Goal: Find specific page/section: Locate a particular part of the current website

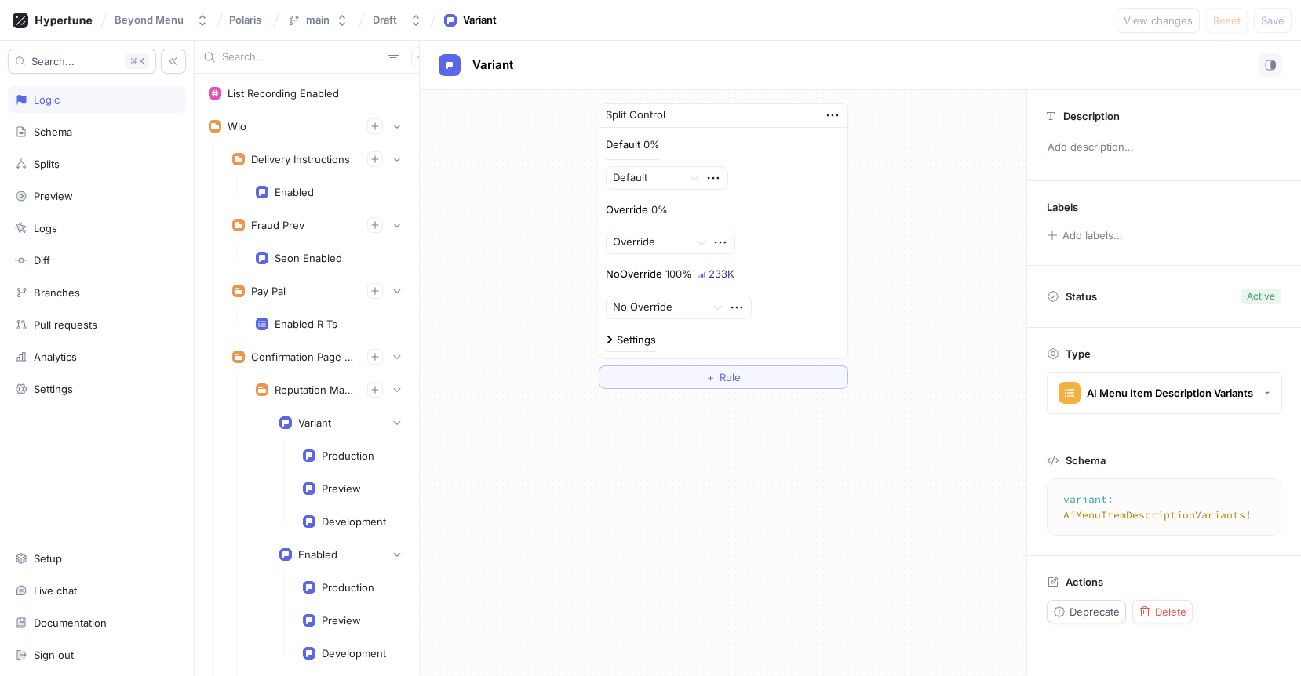
click at [276, 54] on input "text" at bounding box center [301, 57] width 159 height 16
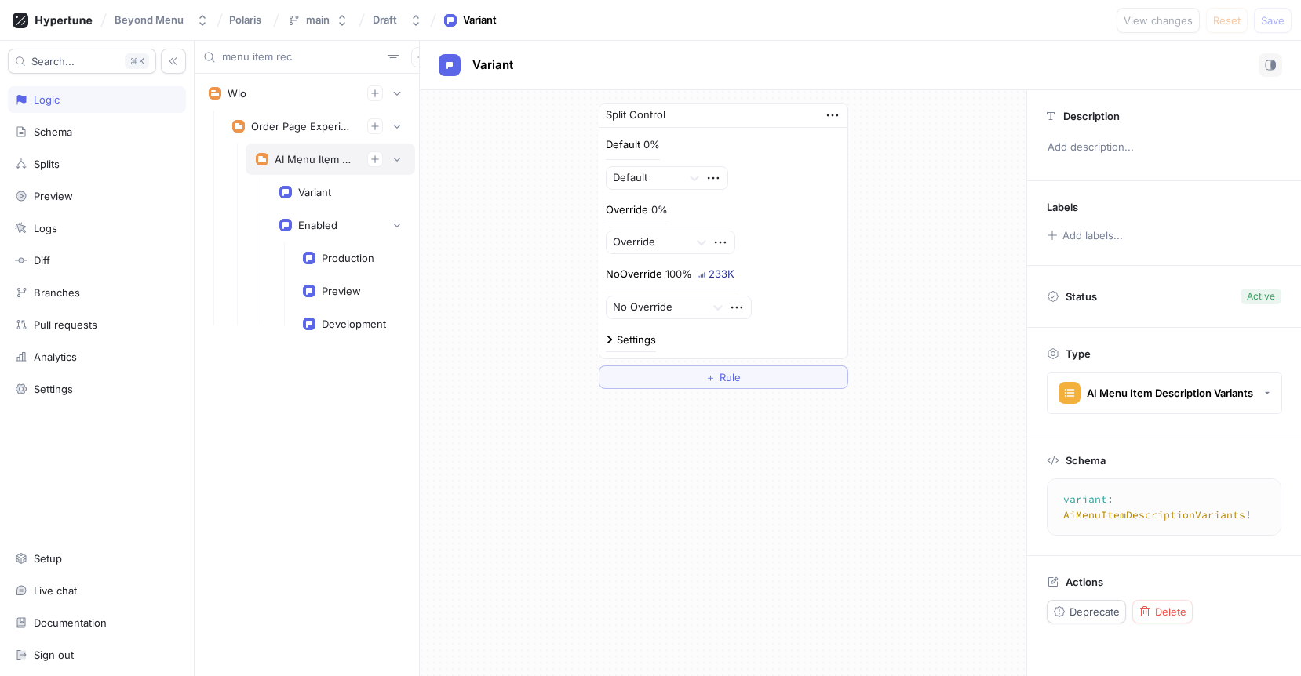
type input "menu item rec"
click at [311, 151] on div "AI Menu Item Recommendation" at bounding box center [330, 159] width 169 height 31
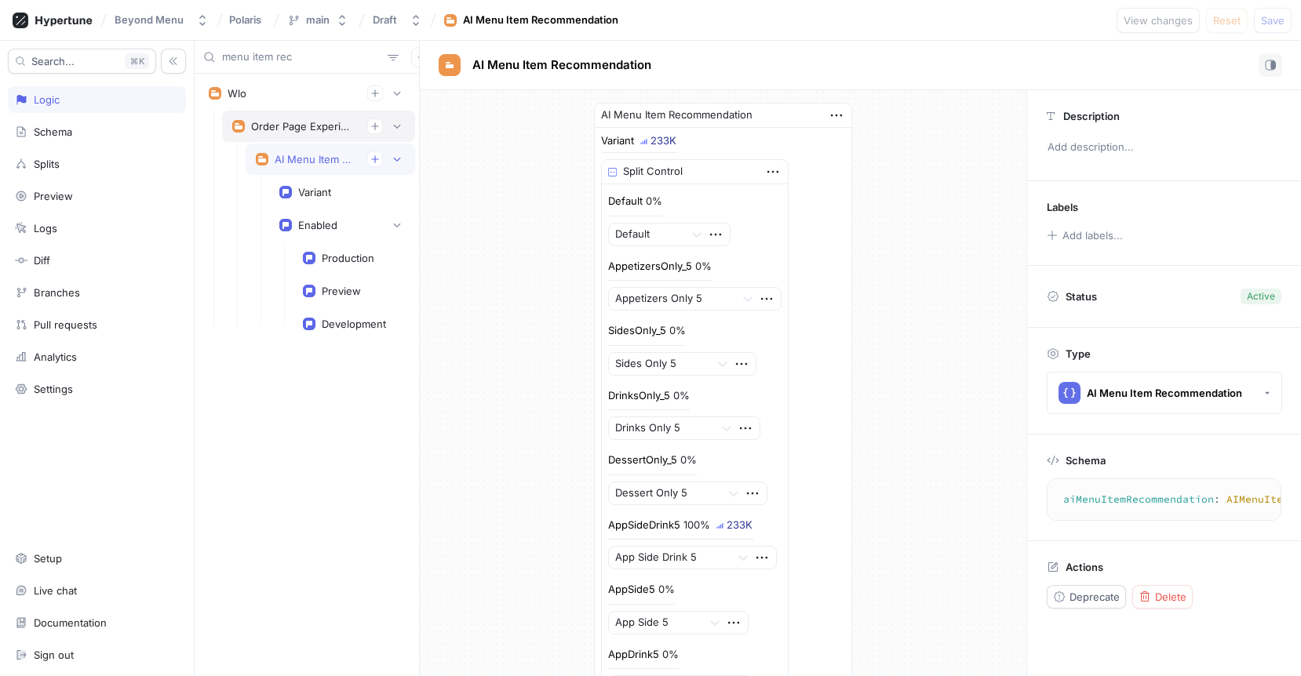
click at [307, 132] on div "Order Page Experiments" at bounding box center [303, 126] width 104 height 13
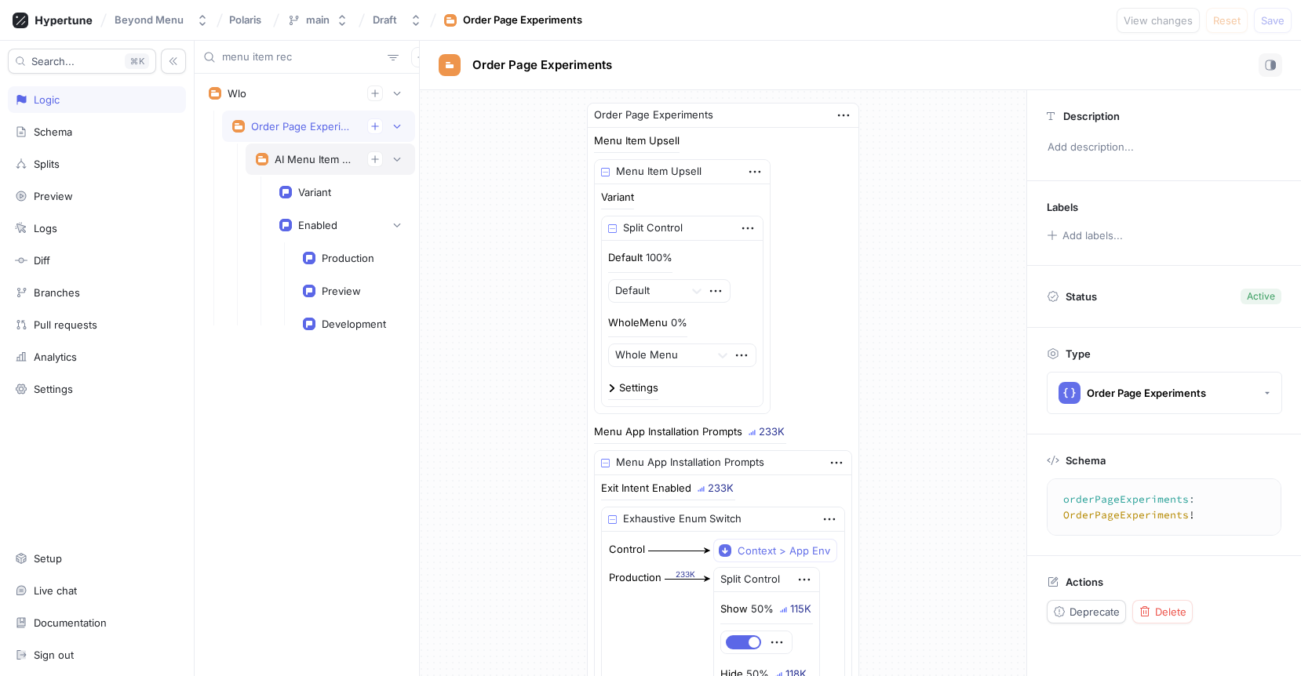
click at [305, 155] on div "AI Menu Item Recommendation" at bounding box center [315, 159] width 80 height 13
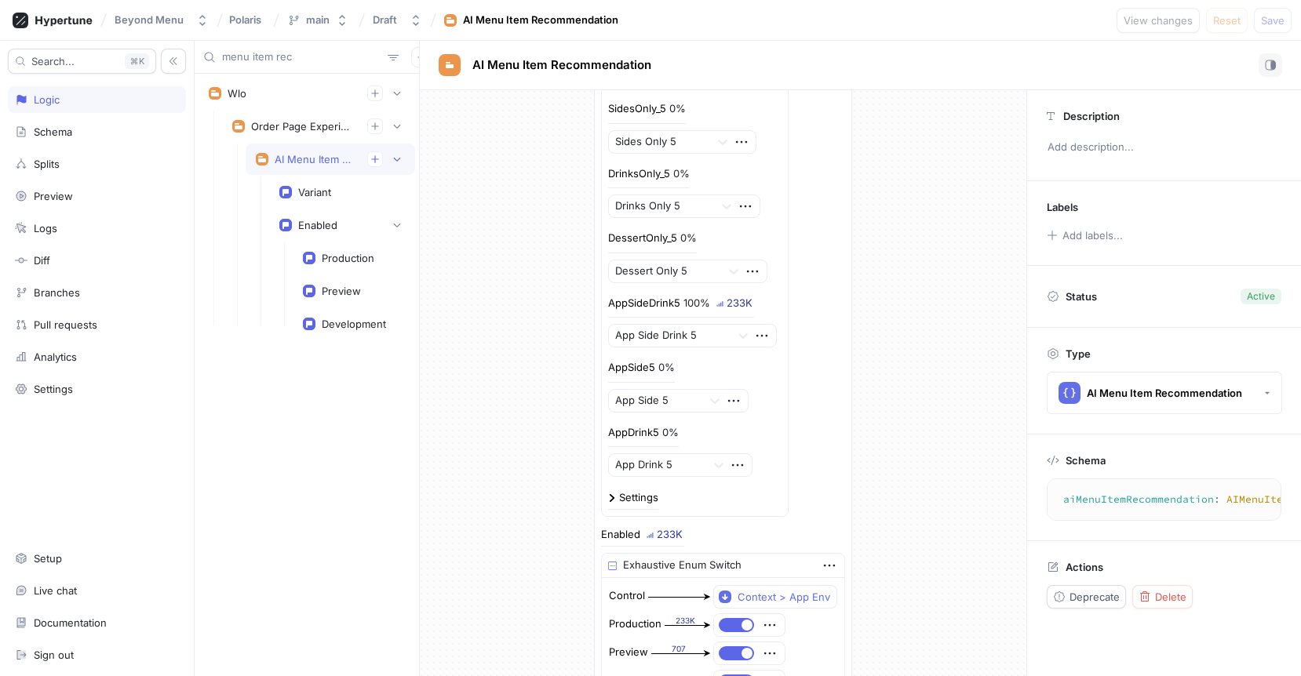
scroll to position [469, 0]
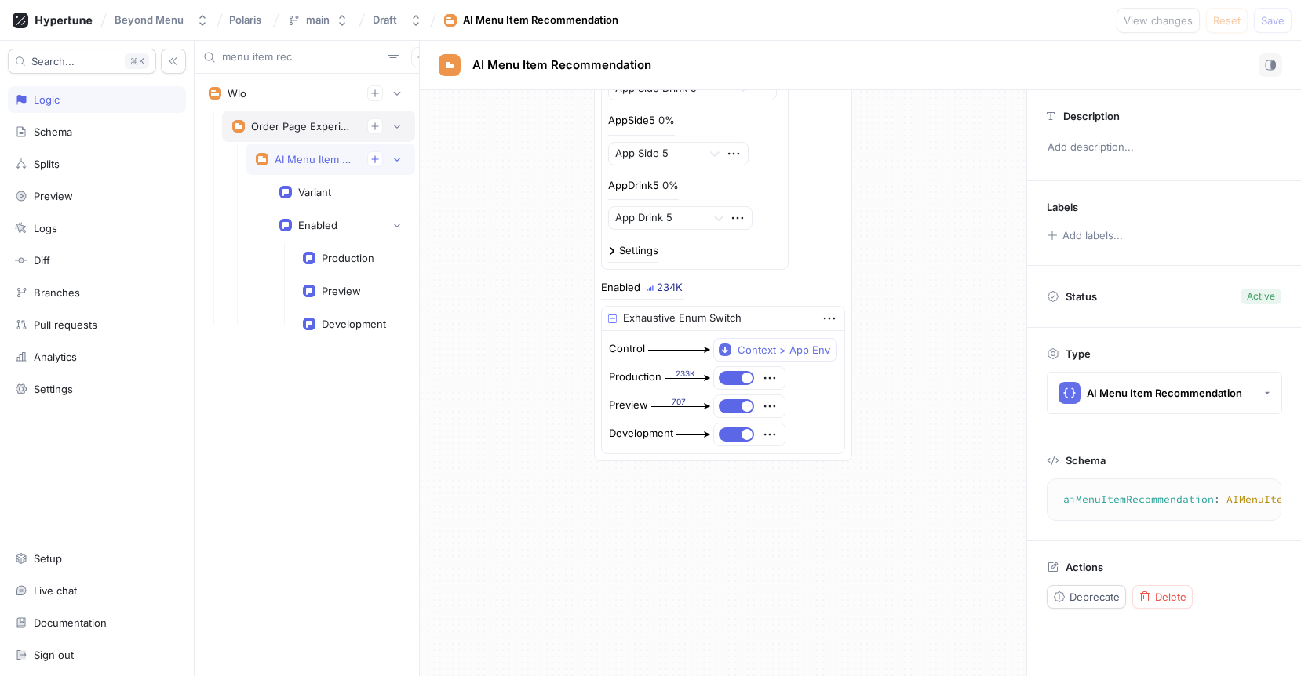
click at [300, 131] on div "Order Page Experiments" at bounding box center [303, 126] width 104 height 13
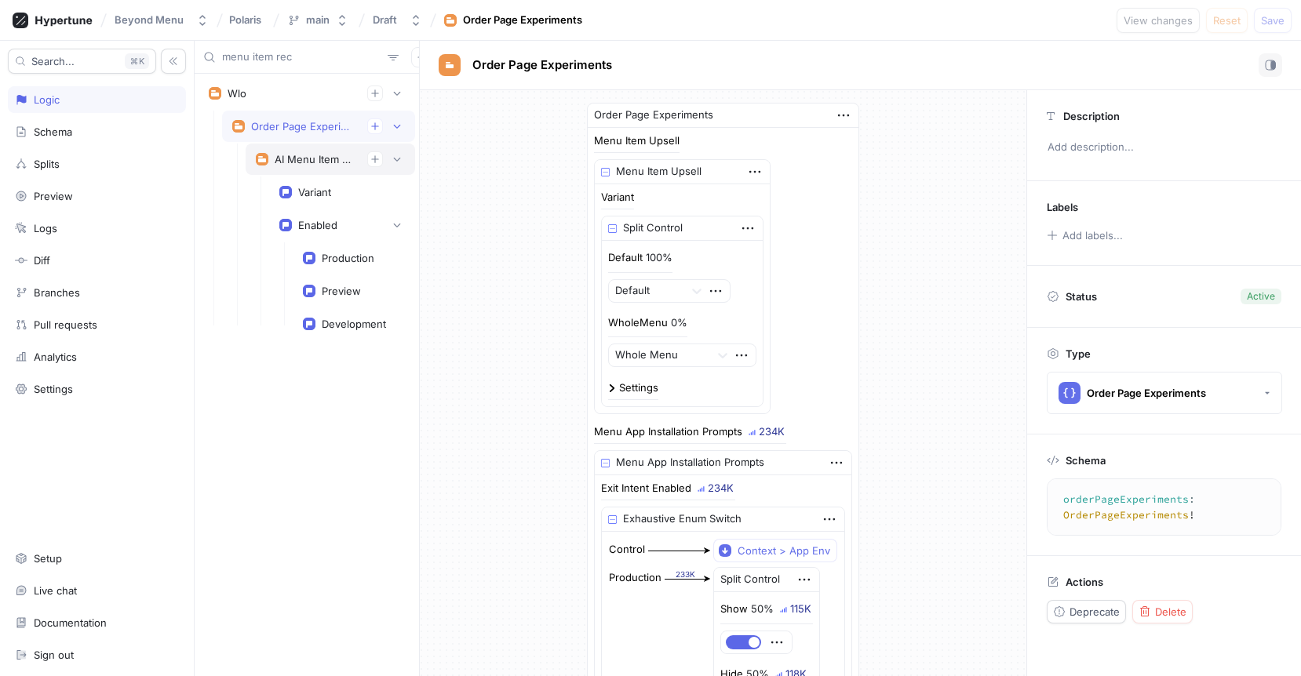
click at [326, 166] on div "AI Menu Item Recommendation" at bounding box center [330, 159] width 149 height 16
type textarea "aiMenuItemRecommendation: AIMenuItemRecommendation!"
